Goal: Task Accomplishment & Management: Manage account settings

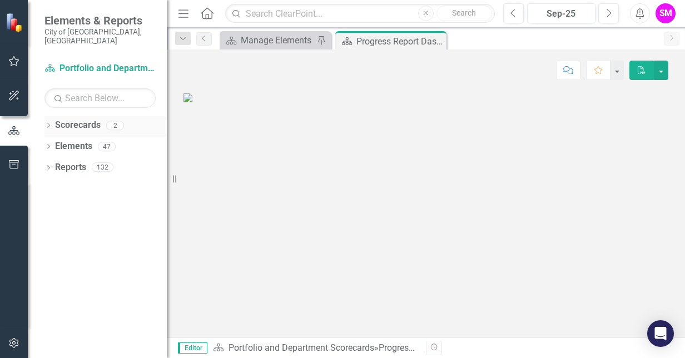
click at [47, 123] on icon "Dropdown" at bounding box center [48, 126] width 8 height 6
click at [80, 161] on link "Infrastructure Delivery" at bounding box center [114, 167] width 106 height 13
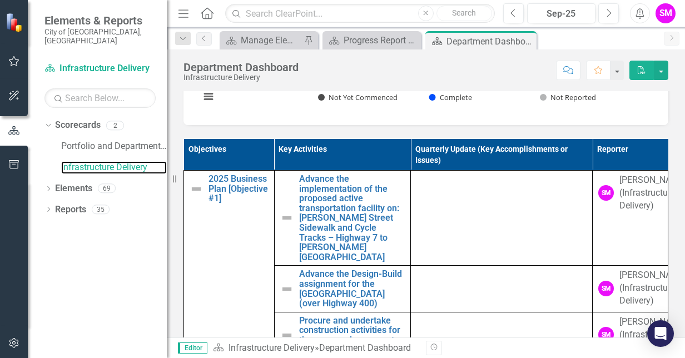
scroll to position [525, 0]
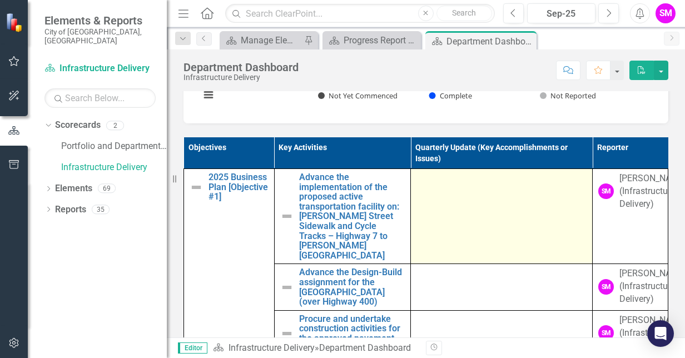
click at [476, 186] on div at bounding box center [501, 178] width 170 height 13
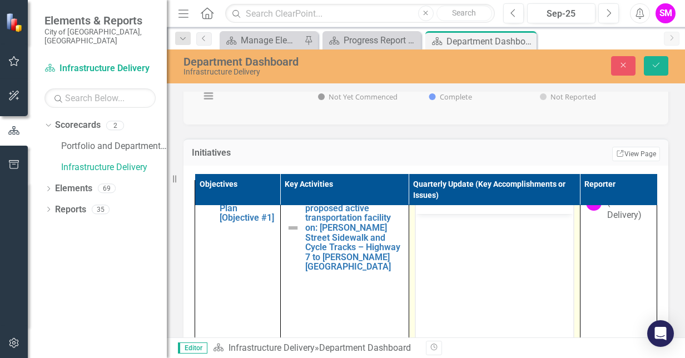
scroll to position [0, 0]
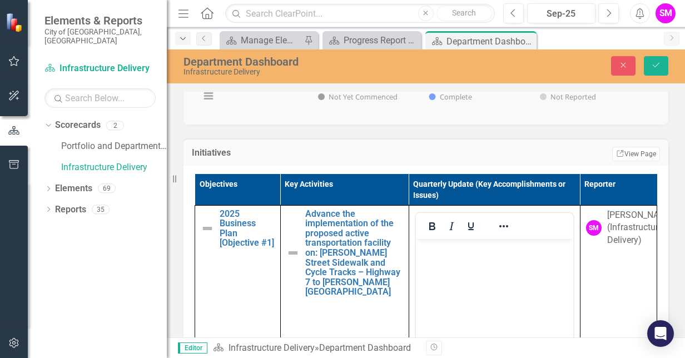
click at [180, 42] on icon "Dropdown" at bounding box center [183, 39] width 10 height 8
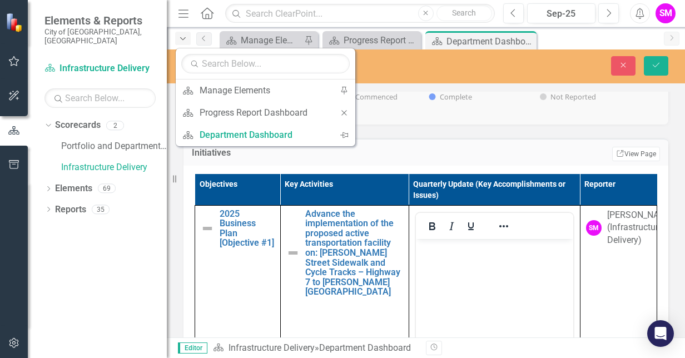
click at [180, 42] on icon "Dropdown" at bounding box center [183, 39] width 10 height 8
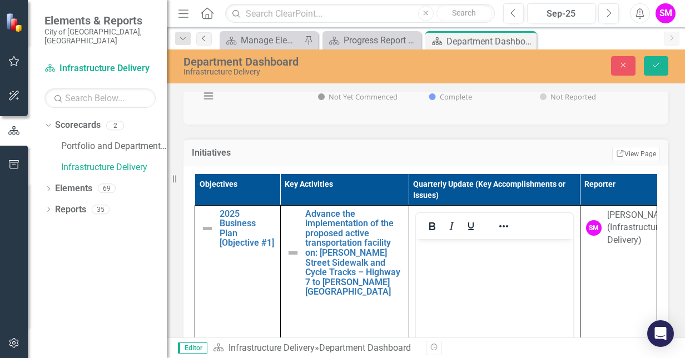
click at [207, 36] on icon "Previous" at bounding box center [204, 38] width 9 height 7
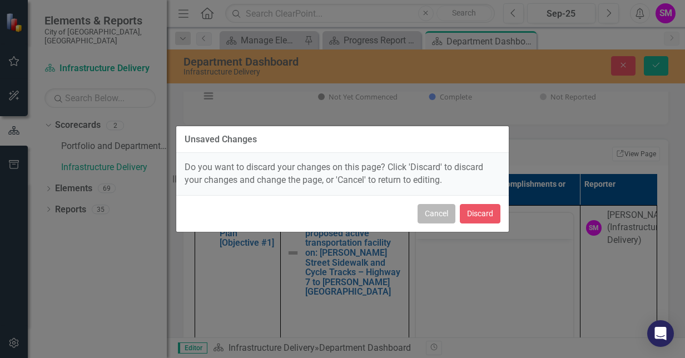
click at [444, 213] on button "Cancel" at bounding box center [437, 213] width 38 height 19
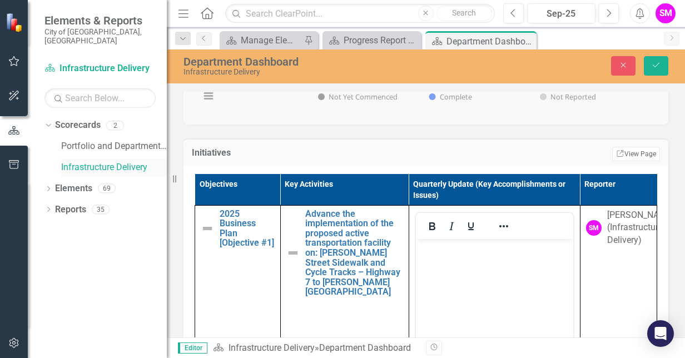
click at [77, 161] on link "Infrastructure Delivery" at bounding box center [114, 167] width 106 height 13
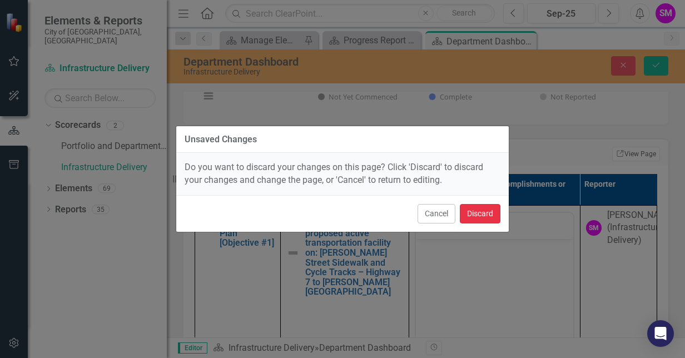
click at [471, 215] on button "Discard" at bounding box center [480, 213] width 41 height 19
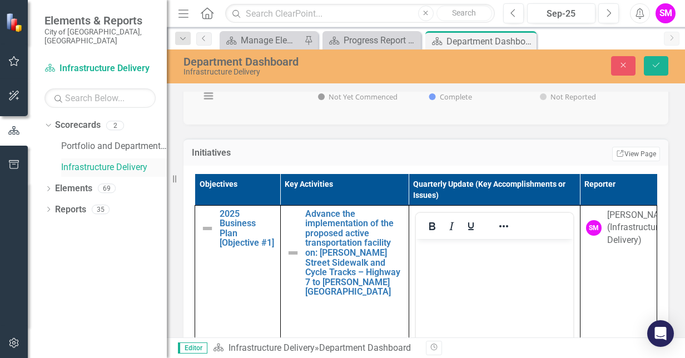
click at [95, 161] on link "Infrastructure Delivery" at bounding box center [114, 167] width 106 height 13
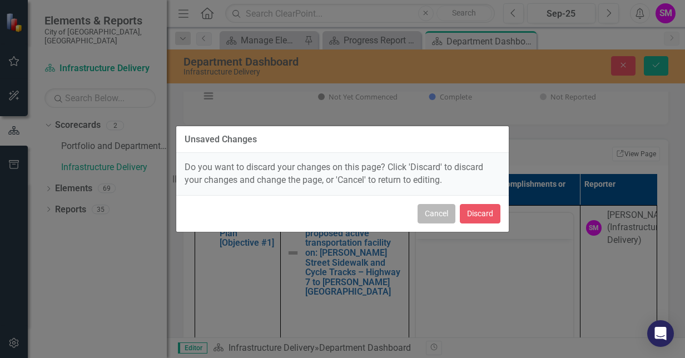
click at [434, 215] on button "Cancel" at bounding box center [437, 213] width 38 height 19
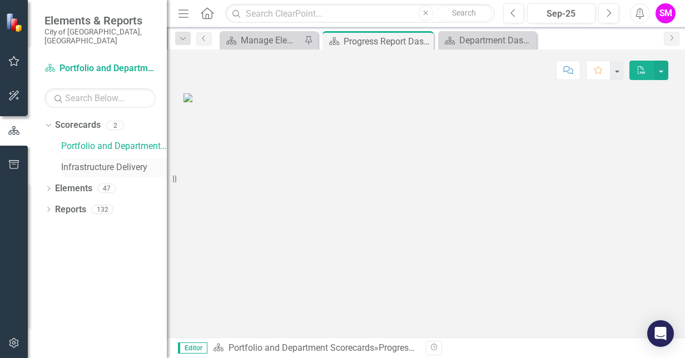
click at [76, 161] on link "Infrastructure Delivery" at bounding box center [114, 167] width 106 height 13
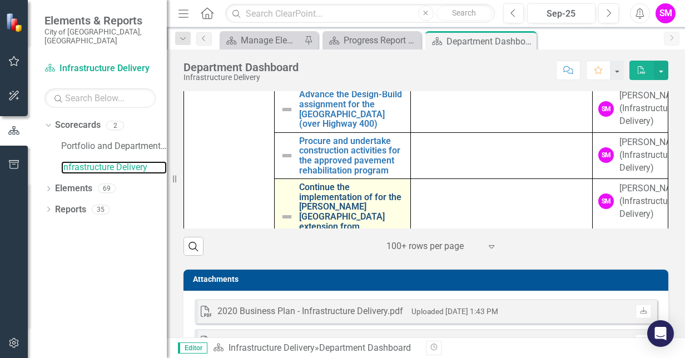
scroll to position [1, 0]
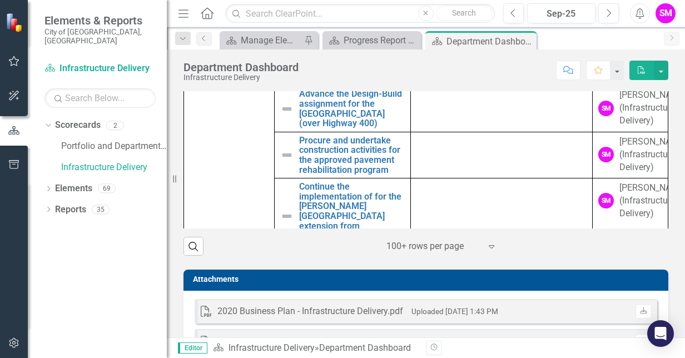
click at [489, 249] on icon at bounding box center [492, 246] width 6 height 3
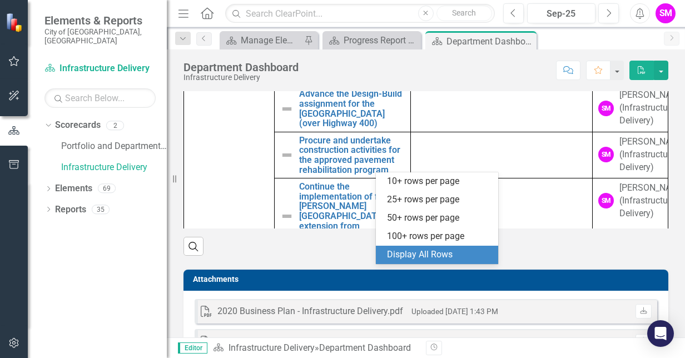
click at [431, 256] on div "Display All Rows" at bounding box center [439, 255] width 105 height 13
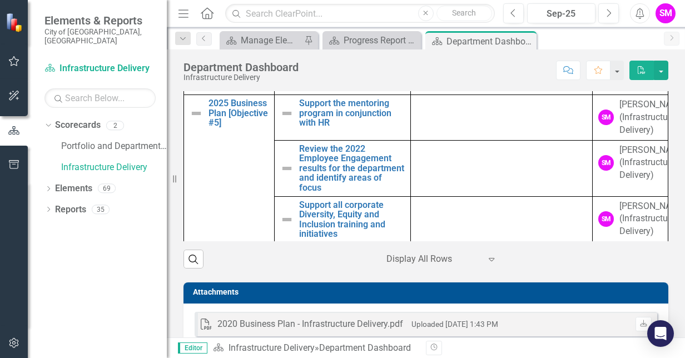
scroll to position [529, 0]
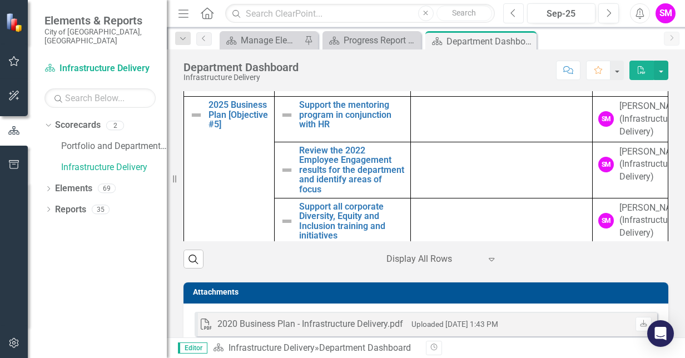
click at [519, 19] on button "Previous" at bounding box center [513, 13] width 21 height 20
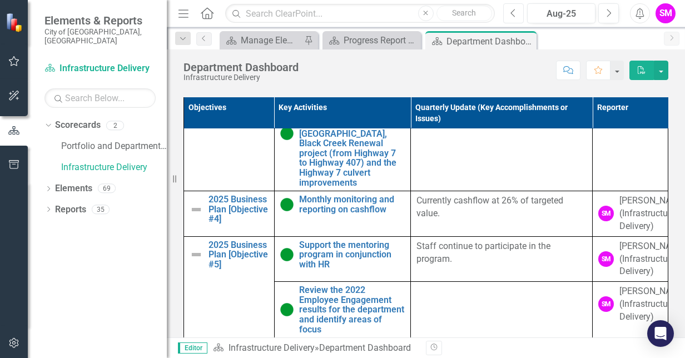
scroll to position [581, 0]
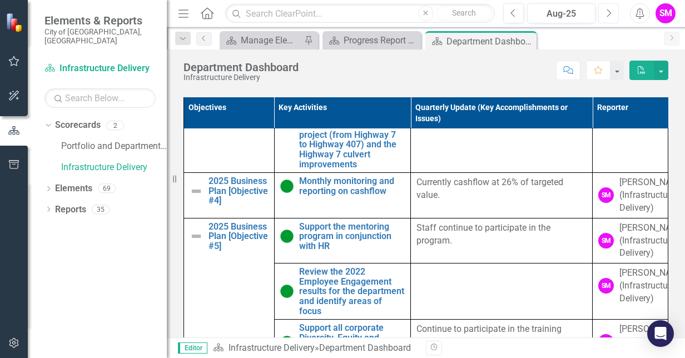
click at [605, 12] on button "Next" at bounding box center [608, 13] width 21 height 20
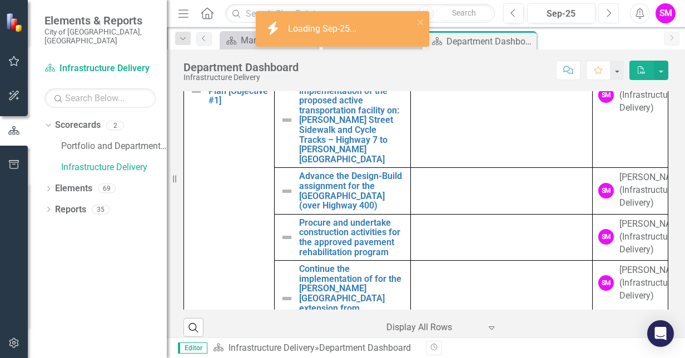
scroll to position [773, 0]
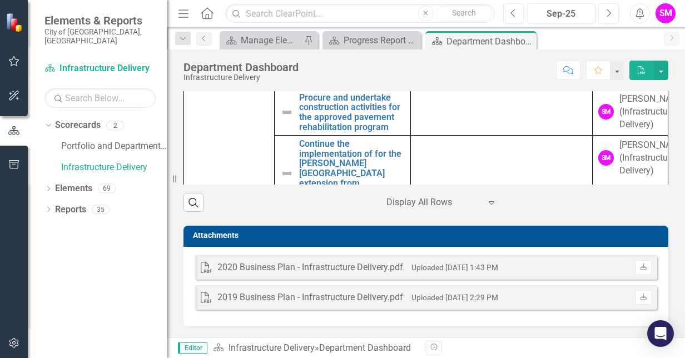
click at [430, 201] on div at bounding box center [433, 202] width 95 height 15
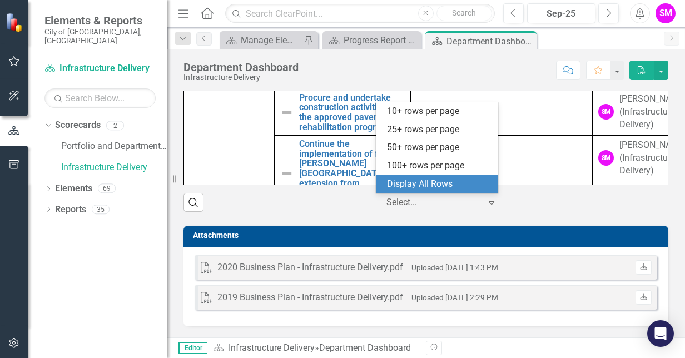
click at [425, 182] on div "Display All Rows" at bounding box center [439, 184] width 105 height 13
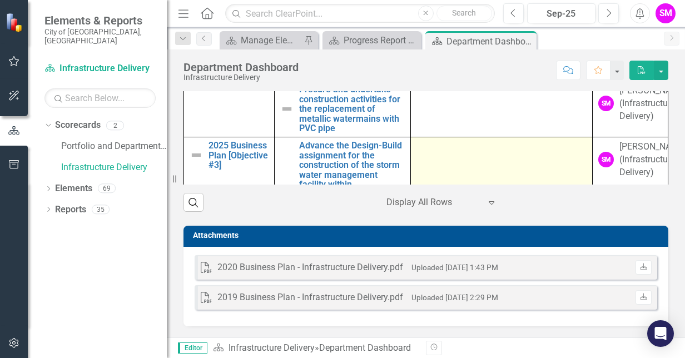
scroll to position [272, 0]
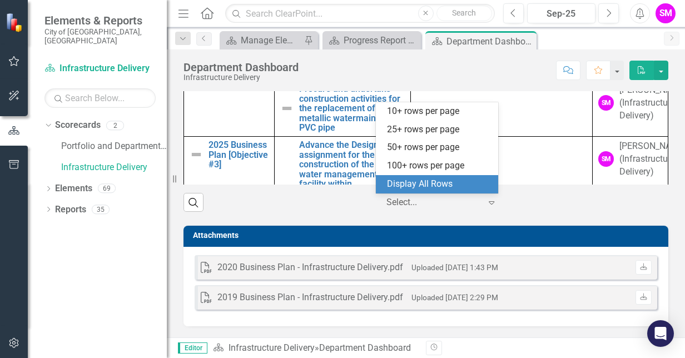
click at [486, 206] on icon "Expand" at bounding box center [491, 202] width 11 height 9
click at [439, 182] on div "Display All Rows" at bounding box center [439, 184] width 105 height 13
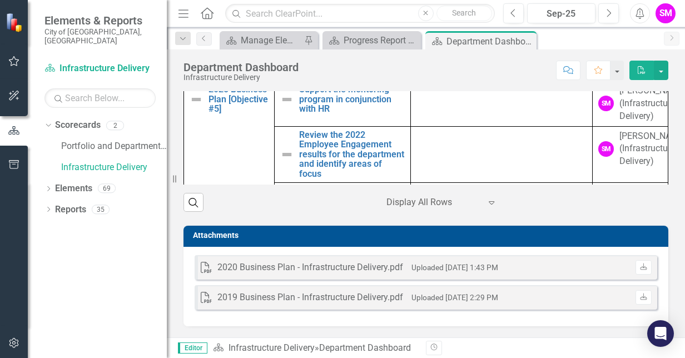
scroll to position [489, 0]
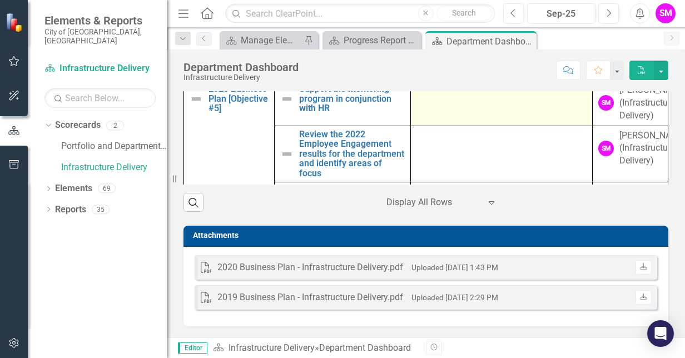
click at [451, 125] on td at bounding box center [502, 104] width 182 height 46
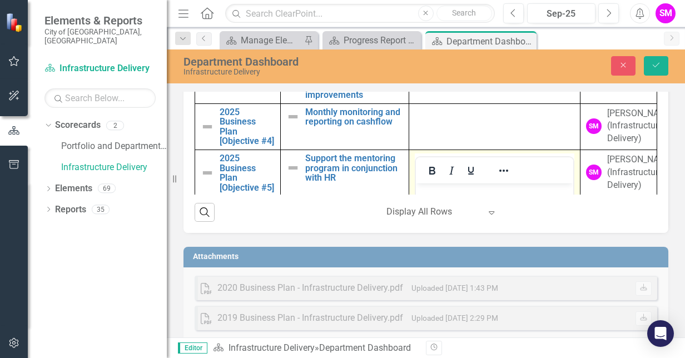
scroll to position [0, 0]
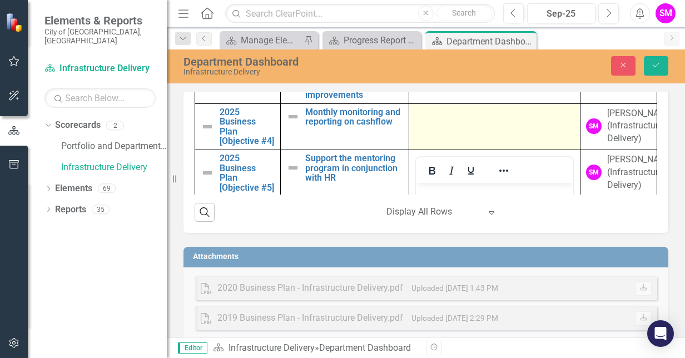
click at [428, 121] on div at bounding box center [495, 113] width 160 height 13
click at [425, 145] on td at bounding box center [494, 126] width 171 height 46
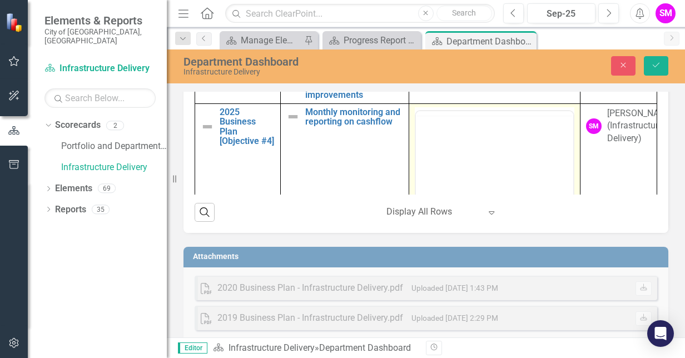
scroll to position [760, 0]
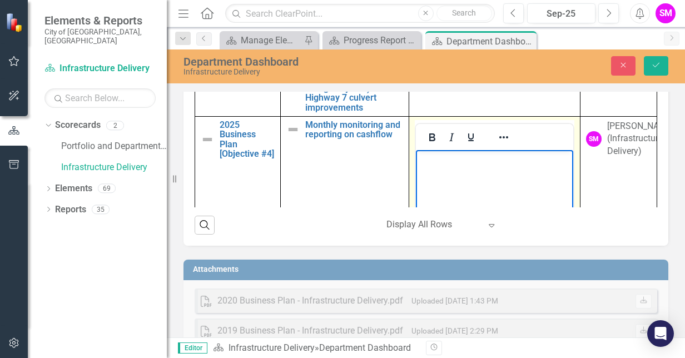
click at [479, 159] on p "Rich Text Area. Press ALT-0 for help." at bounding box center [494, 158] width 152 height 13
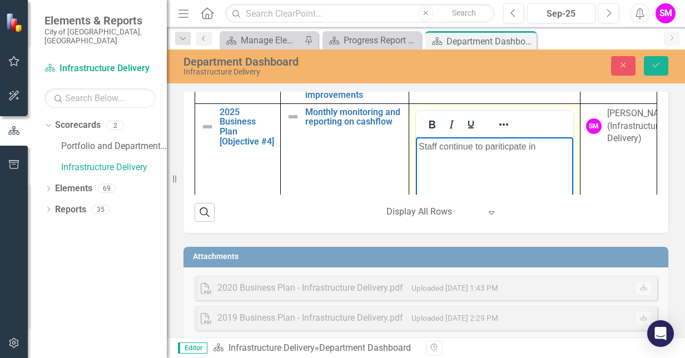
scroll to position [747, 0]
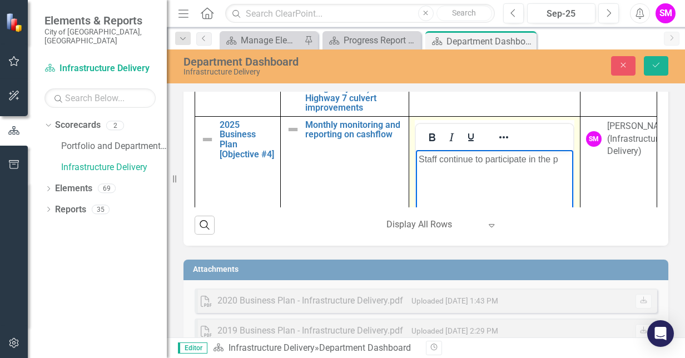
click at [554, 160] on p "Staff continue to participate in the p" at bounding box center [494, 158] width 152 height 13
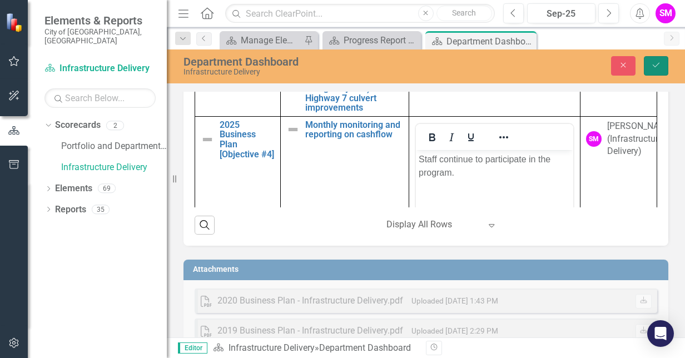
click at [661, 61] on button "Save" at bounding box center [656, 65] width 24 height 19
